Goal: Task Accomplishment & Management: Manage account settings

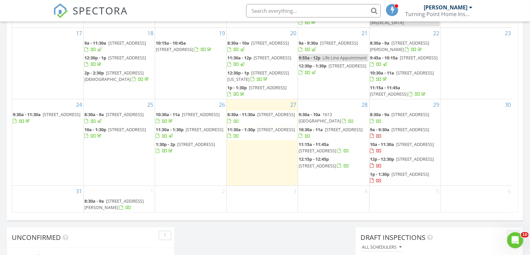
scroll to position [623, 542]
click at [245, 131] on span "11:30a - 1:30p" at bounding box center [241, 130] width 28 height 6
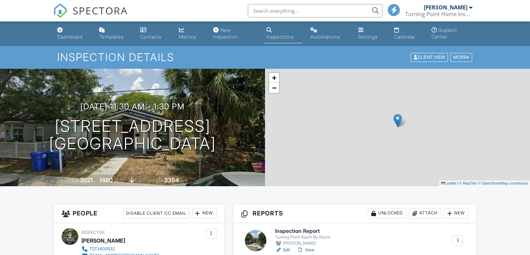
click at [311, 247] on link "View" at bounding box center [305, 250] width 17 height 7
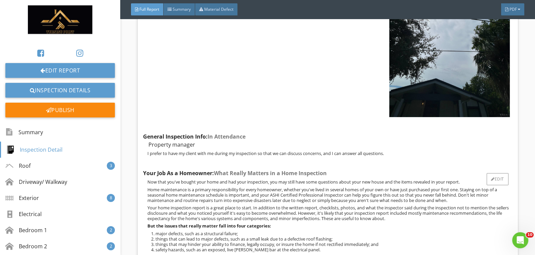
scroll to position [224, 0]
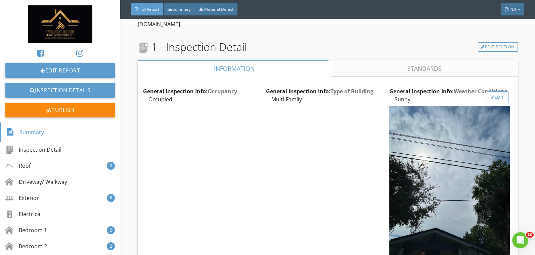
click at [491, 100] on div "Edit" at bounding box center [498, 97] width 22 height 12
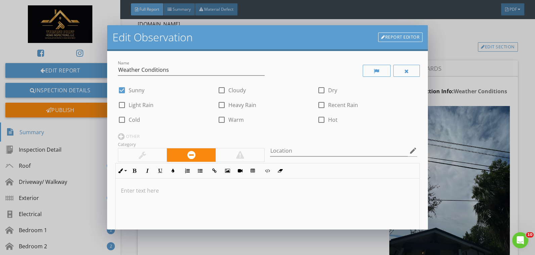
click at [122, 91] on div at bounding box center [121, 90] width 11 height 11
checkbox input "false"
click at [219, 91] on div at bounding box center [221, 90] width 11 height 11
checkbox input "true"
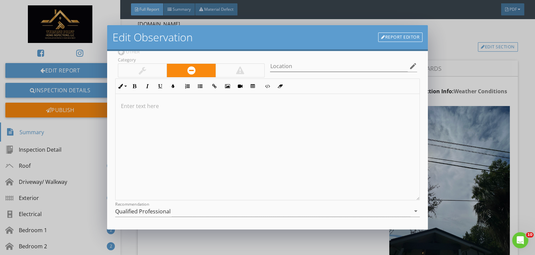
scroll to position [143, 0]
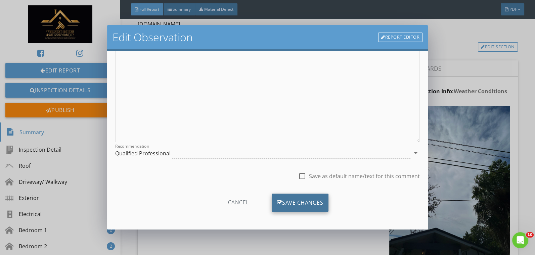
click at [297, 201] on div "Save Changes" at bounding box center [300, 203] width 57 height 18
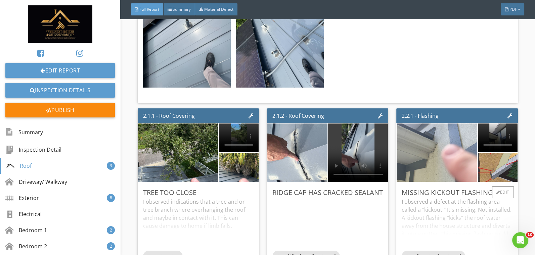
scroll to position [1568, 0]
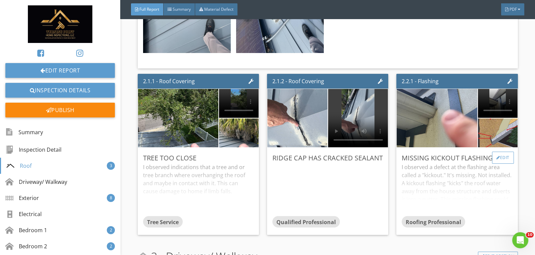
click at [501, 152] on div "Edit" at bounding box center [503, 158] width 22 height 12
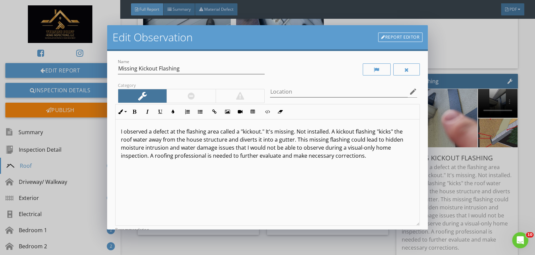
scroll to position [0, 0]
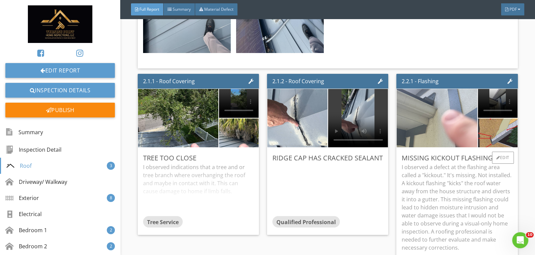
click at [442, 127] on img at bounding box center [438, 118] width 110 height 146
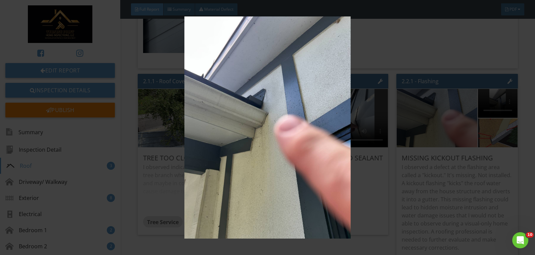
click at [147, 102] on img at bounding box center [268, 127] width 488 height 222
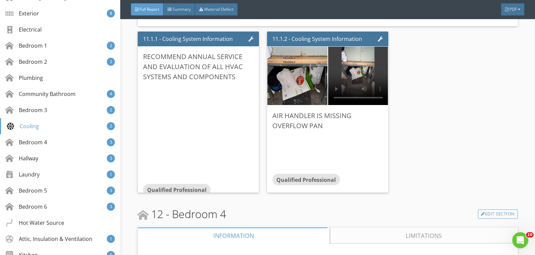
scroll to position [10555, 0]
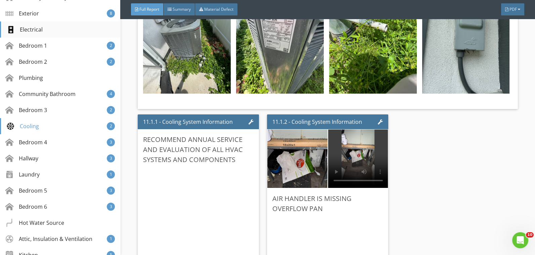
click at [21, 27] on div "Electrical" at bounding box center [24, 30] width 36 height 8
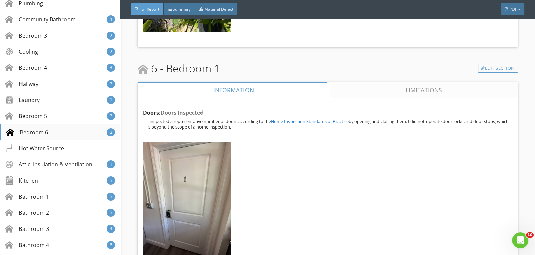
scroll to position [297, 0]
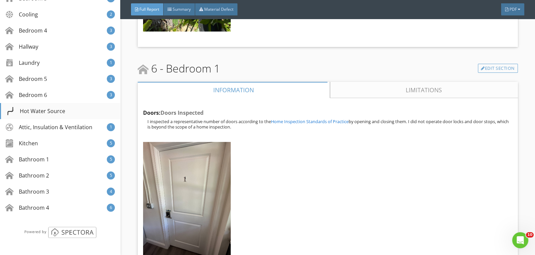
click at [42, 110] on div "Hot Water Source" at bounding box center [35, 111] width 59 height 8
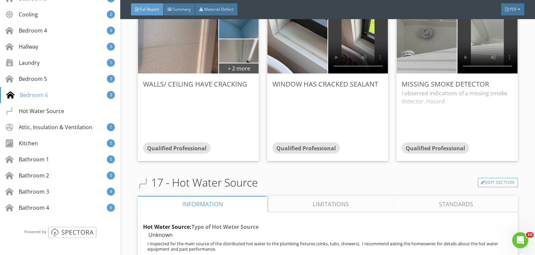
scroll to position [13908, 0]
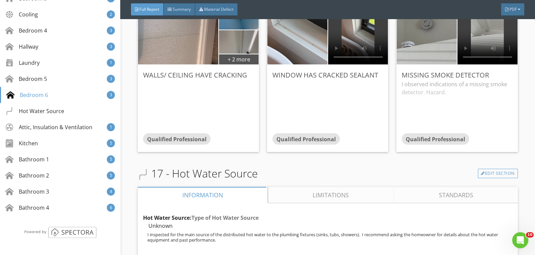
click at [293, 187] on link "Limitations" at bounding box center [331, 195] width 126 height 16
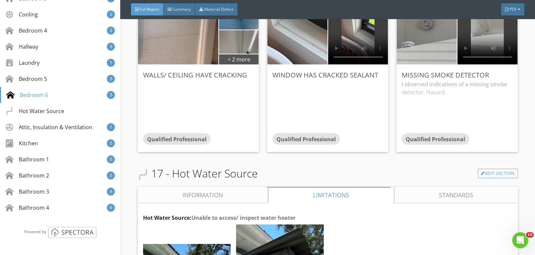
click at [189, 187] on link "Information" at bounding box center [203, 195] width 130 height 16
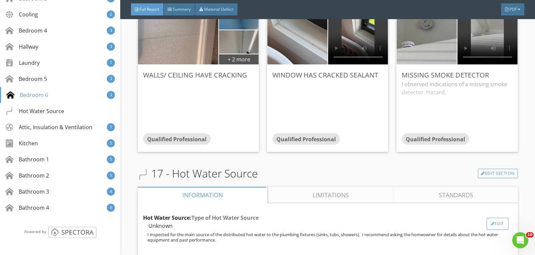
click at [491, 222] on div at bounding box center [493, 224] width 4 height 4
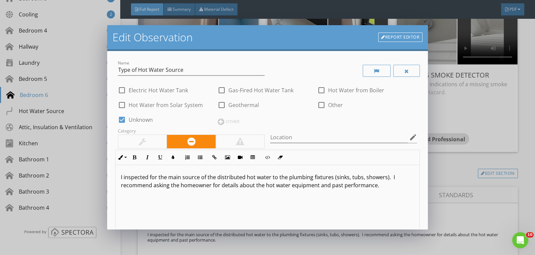
click at [148, 178] on p "I inspected for the main source of the distributed hot water to the plumbing fi…" at bounding box center [268, 181] width 294 height 16
click at [186, 179] on p "I was unable to inspect for the main source of the distributed hot water to the…" at bounding box center [268, 181] width 294 height 16
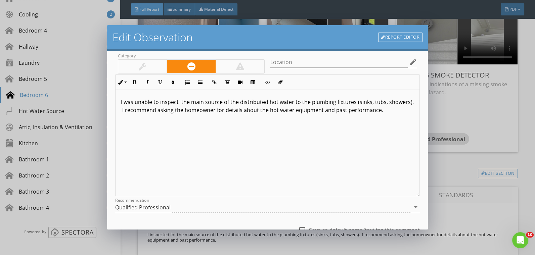
scroll to position [129, 0]
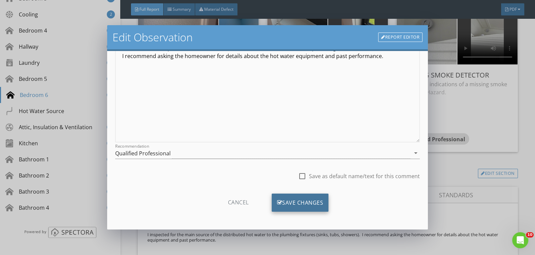
click at [305, 200] on div "Save Changes" at bounding box center [300, 203] width 57 height 18
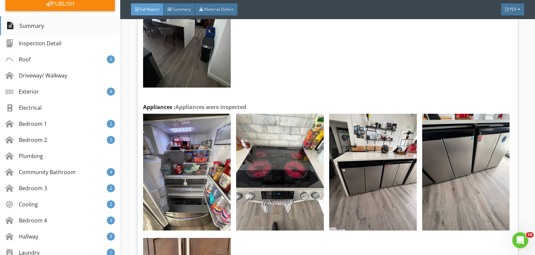
scroll to position [0, 0]
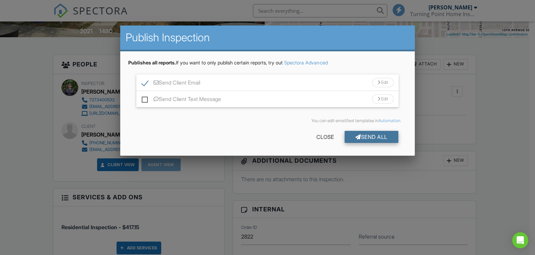
click at [357, 136] on div at bounding box center [359, 136] width 6 height 5
